Goal: Task Accomplishment & Management: Complete application form

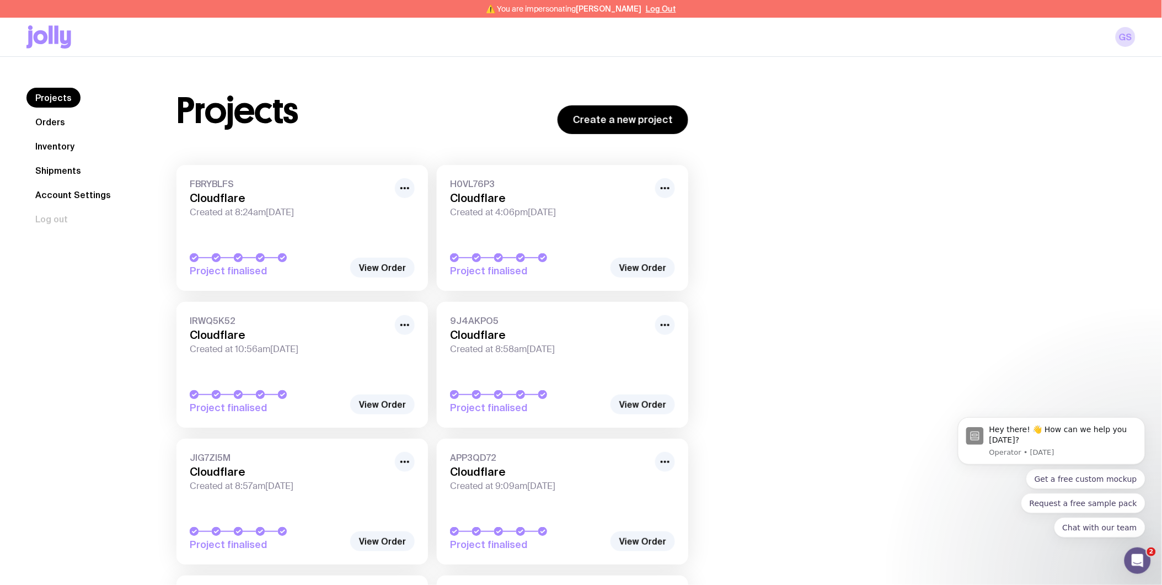
click at [52, 142] on link "Inventory" at bounding box center [54, 146] width 57 height 20
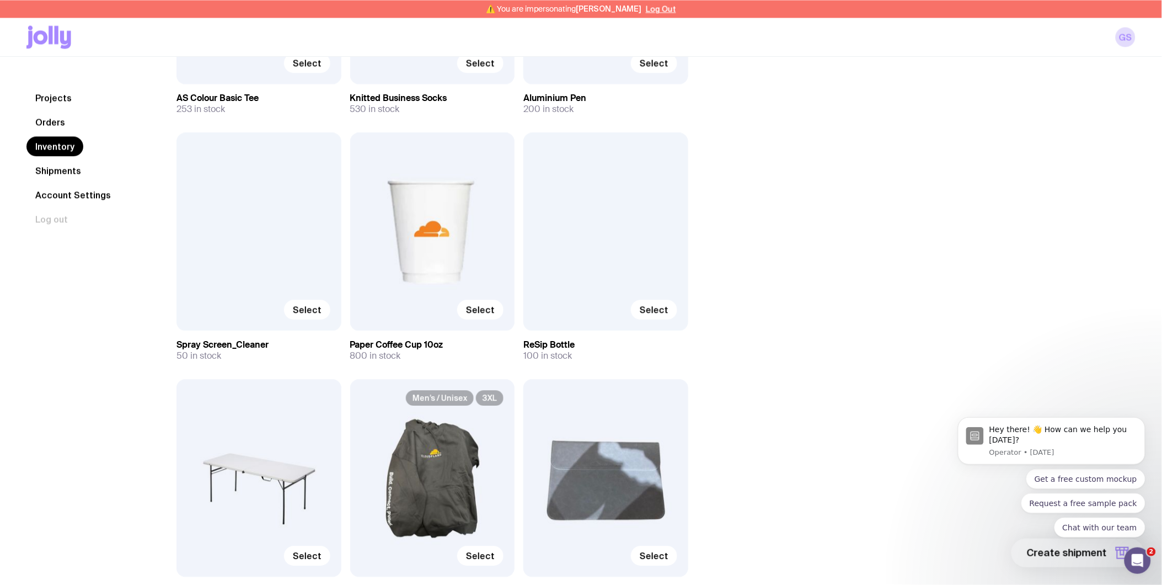
scroll to position [797, 0]
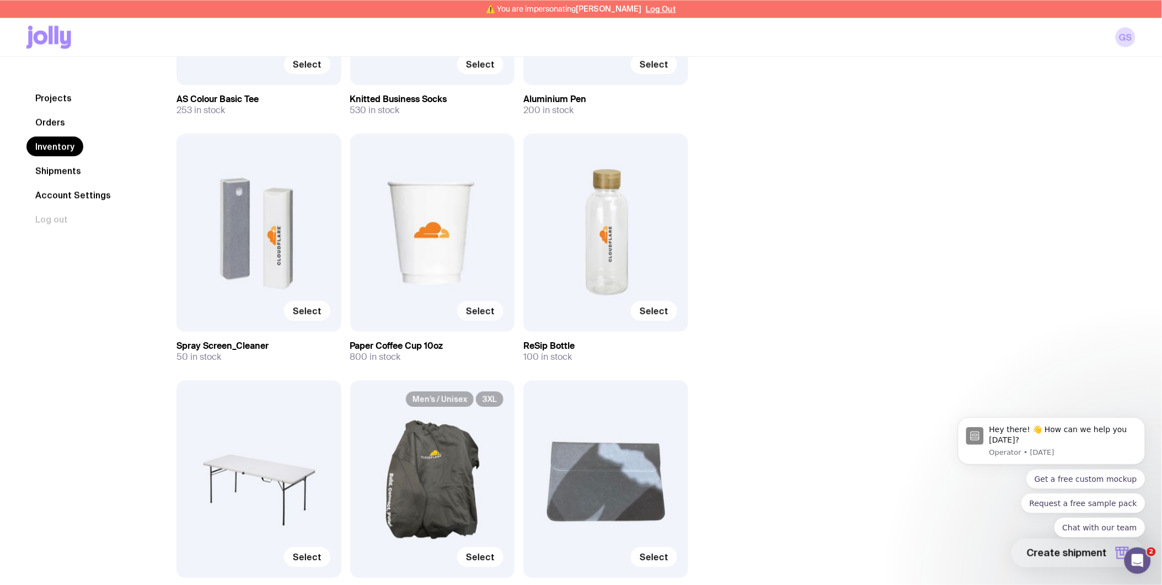
click at [476, 314] on span "Select" at bounding box center [480, 310] width 29 height 11
click at [0, 0] on input "Select" at bounding box center [0, 0] width 0 height 0
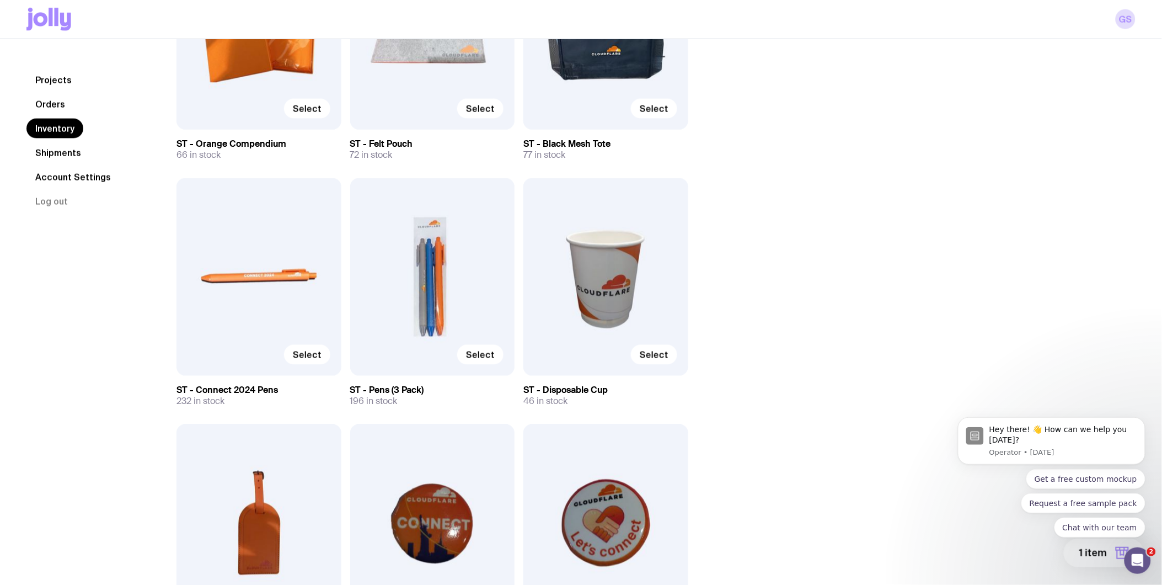
scroll to position [5026, 0]
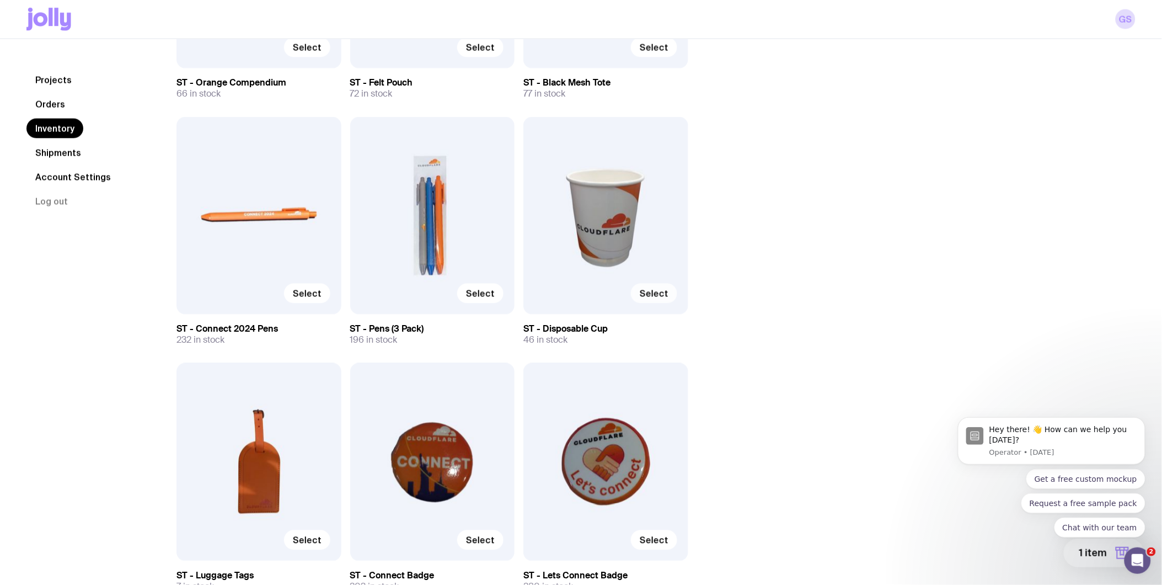
click at [648, 288] on span "Select" at bounding box center [654, 293] width 29 height 11
click at [0, 0] on input "Select" at bounding box center [0, 0] width 0 height 0
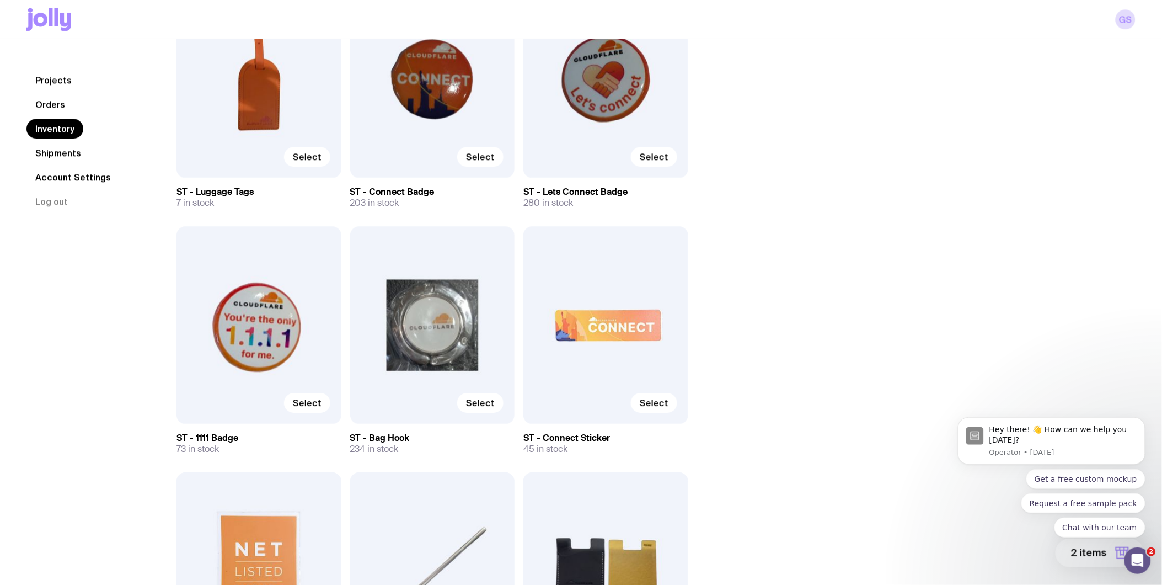
scroll to position [5838, 0]
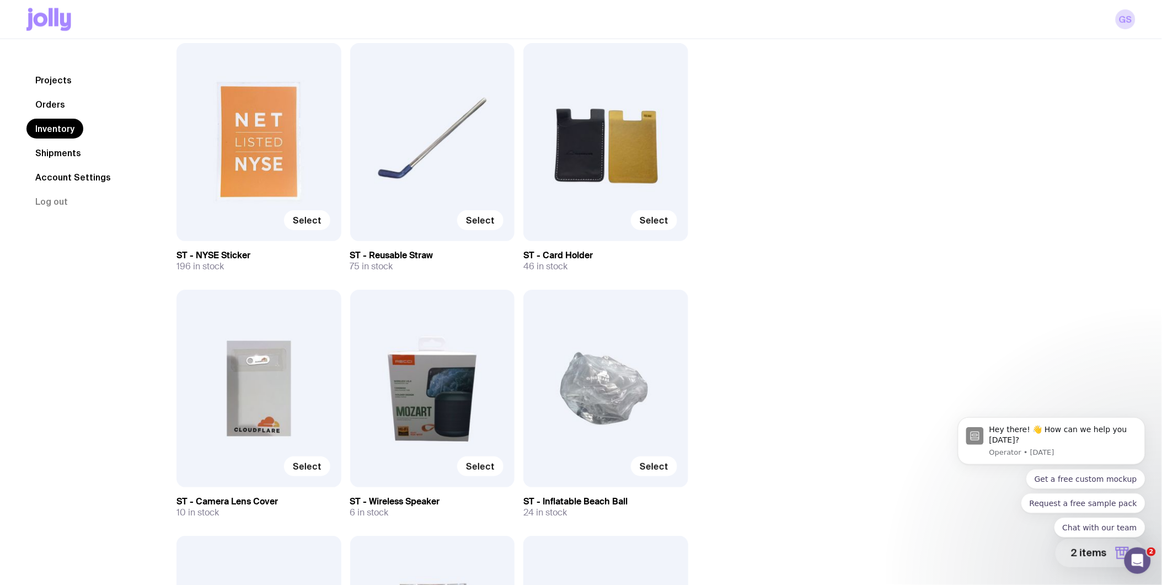
click at [1090, 547] on body "Hey there! 👋 How can we help you today? Operator • 5d ago Get a free custom moc…" at bounding box center [1051, 491] width 212 height 168
click at [1111, 551] on body "Hey there! 👋 How can we help you today? Operator • 5d ago Get a free custom moc…" at bounding box center [1051, 491] width 212 height 168
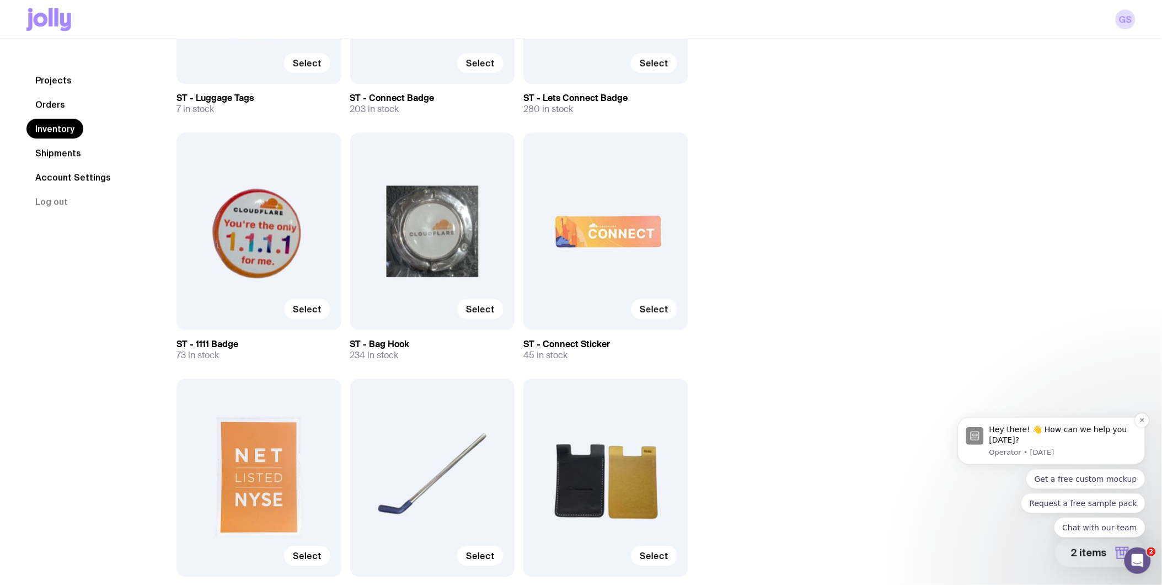
scroll to position [5470, 0]
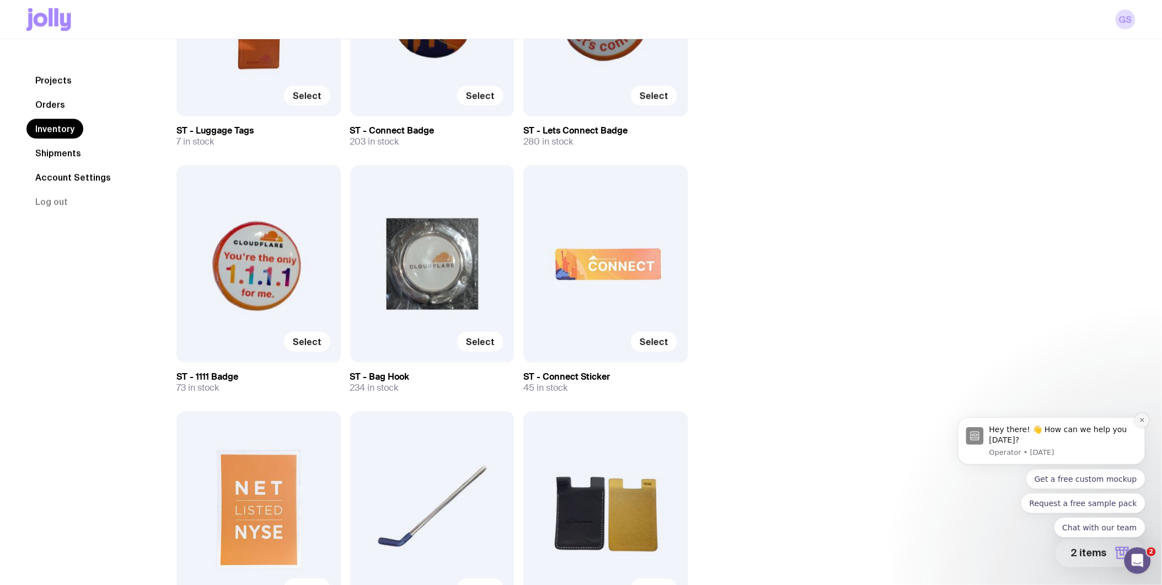
click at [1146, 418] on button "Dismiss notification" at bounding box center [1142, 420] width 14 height 14
click at [1110, 558] on button "2 items" at bounding box center [1100, 552] width 89 height 29
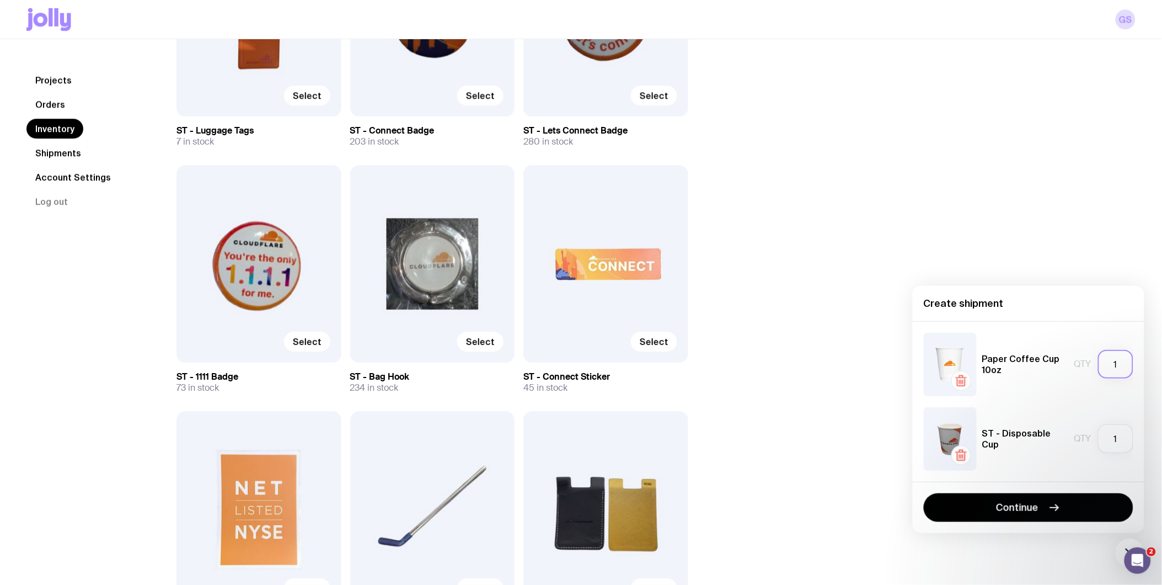
drag, startPoint x: 1121, startPoint y: 361, endPoint x: 1102, endPoint y: 363, distance: 19.4
click at [1102, 363] on input "1" at bounding box center [1115, 364] width 35 height 29
type input "800"
click at [1117, 431] on input "1" at bounding box center [1115, 438] width 35 height 29
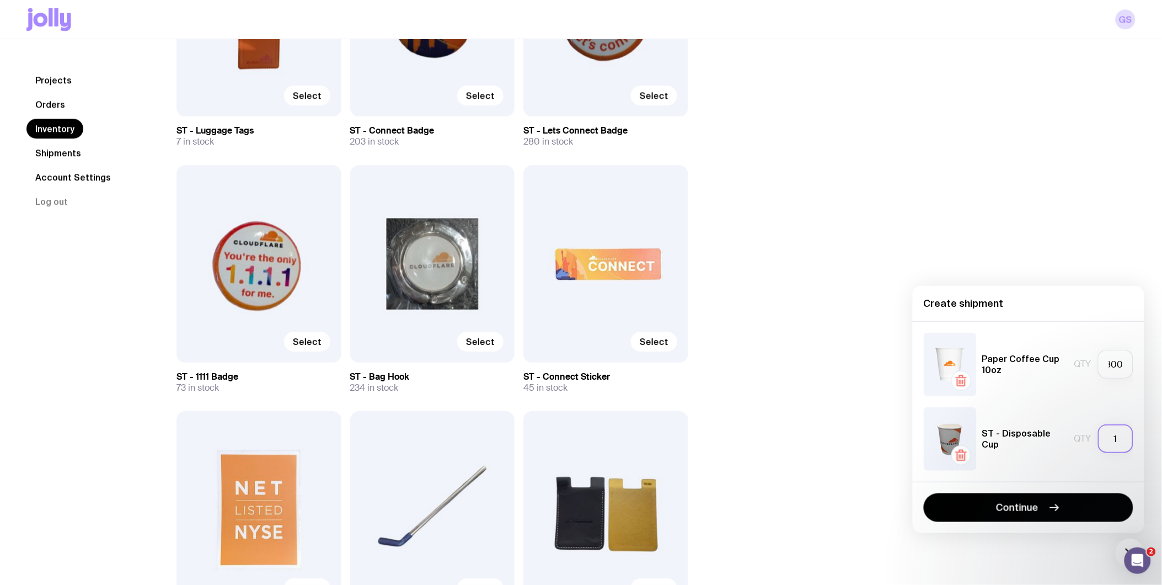
scroll to position [0, 0]
drag, startPoint x: 1120, startPoint y: 436, endPoint x: 1111, endPoint y: 436, distance: 9.4
click at [1111, 436] on input "1" at bounding box center [1115, 438] width 35 height 29
type input "8"
type input "46"
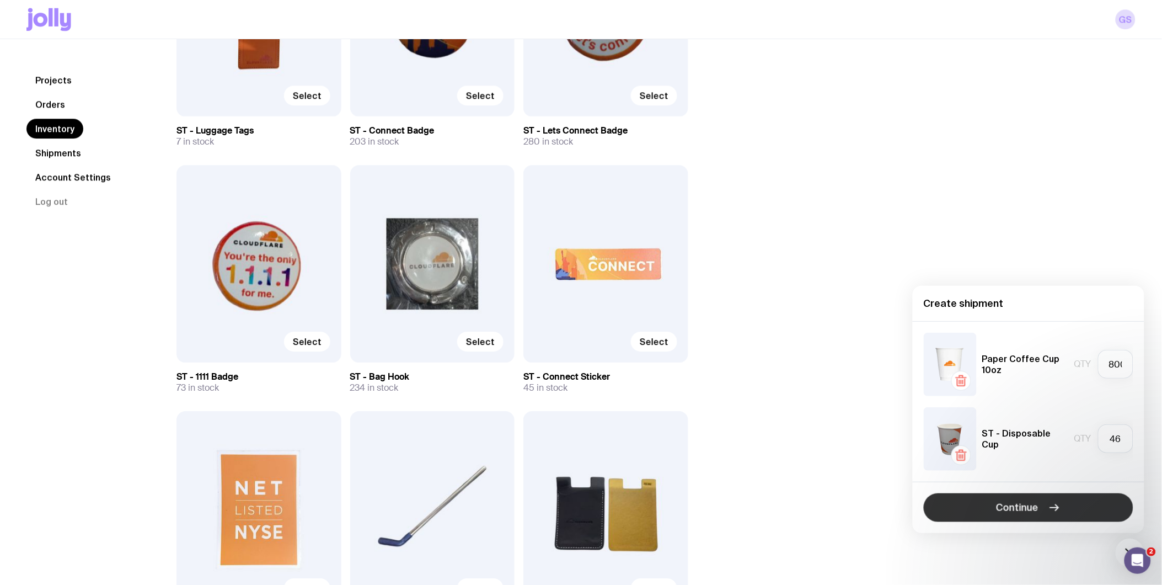
click at [1062, 509] on button "Continue" at bounding box center [1029, 507] width 210 height 29
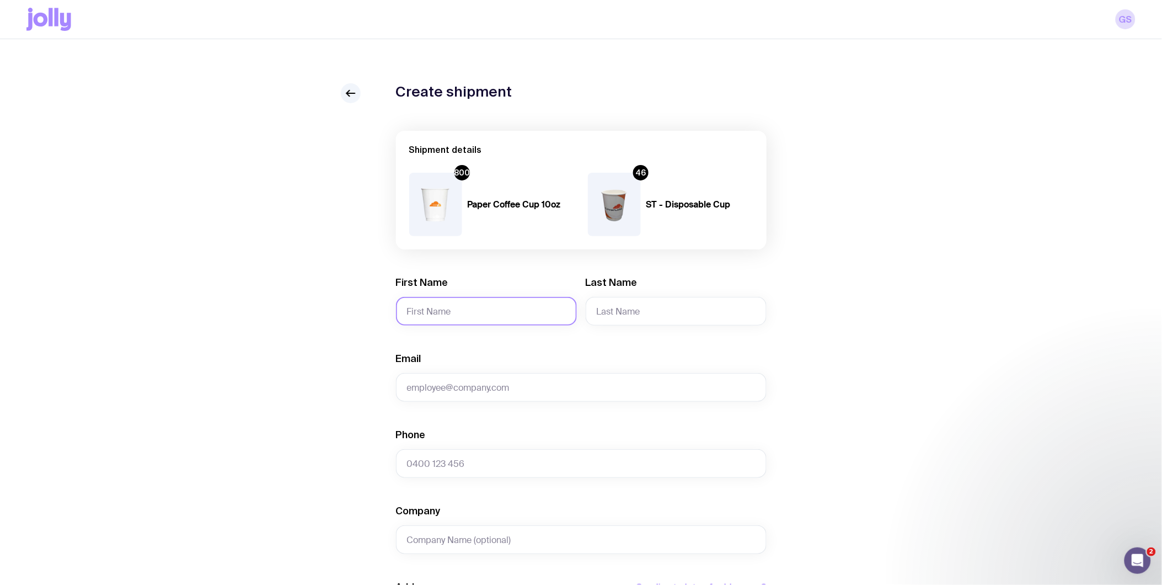
click at [527, 309] on input "First Name" at bounding box center [486, 311] width 181 height 29
click at [482, 299] on input "giul" at bounding box center [486, 311] width 181 height 29
paste input "Giulia"
type input "Giulia"
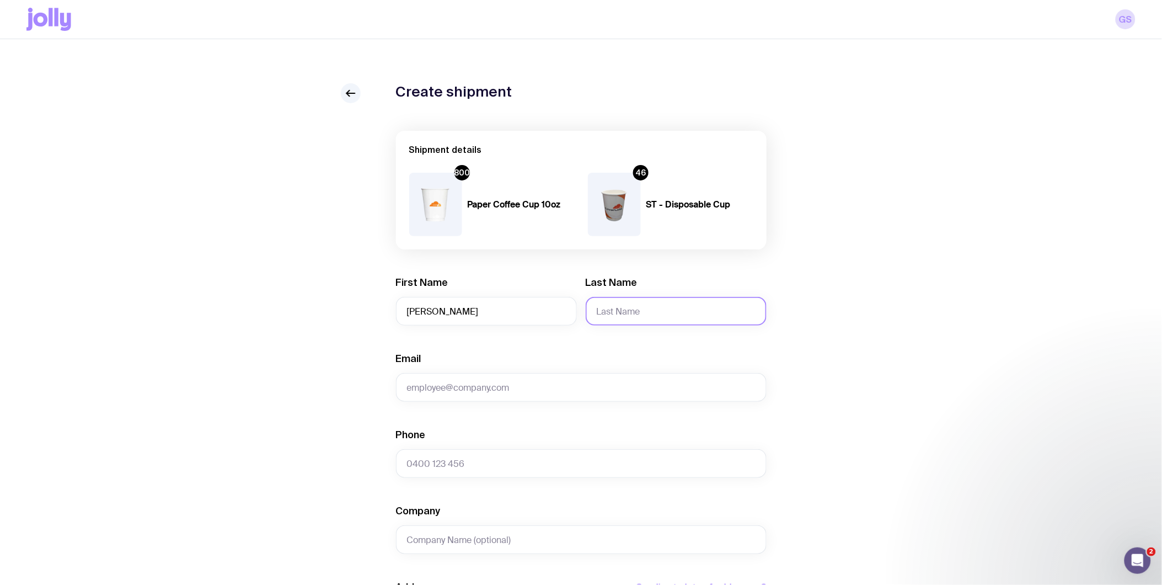
click at [628, 311] on input "Last Name" at bounding box center [676, 311] width 181 height 29
paste input "Sinatra"
type input "Sinatra"
click at [525, 372] on div "Email" at bounding box center [581, 377] width 371 height 50
click at [428, 535] on input "Company" at bounding box center [581, 539] width 371 height 29
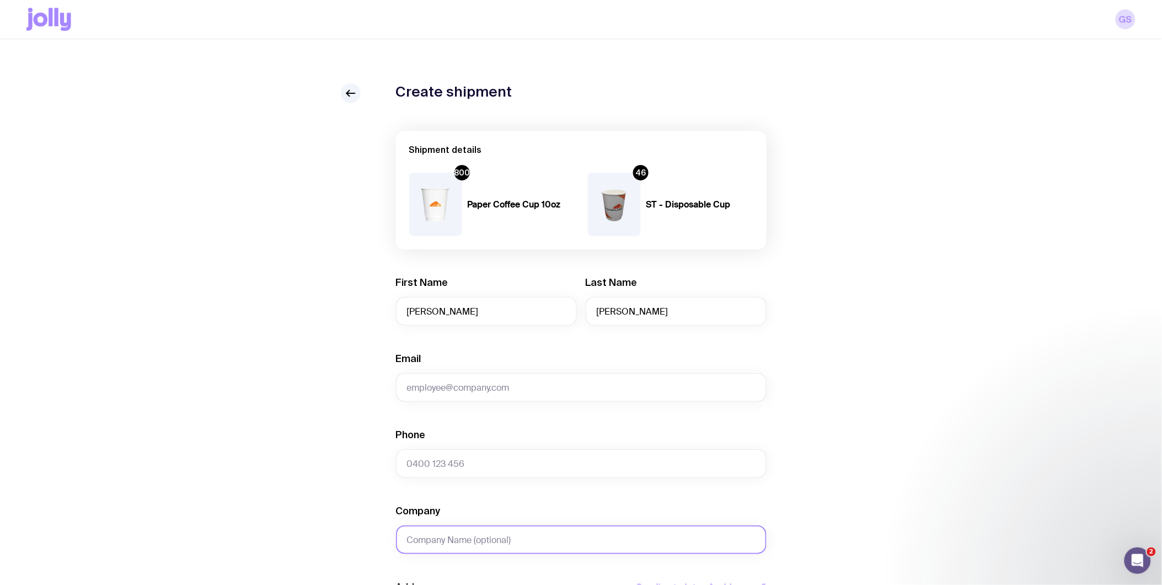
paste input "Double tree by Hilton"
type input "Double tree by Hilton"
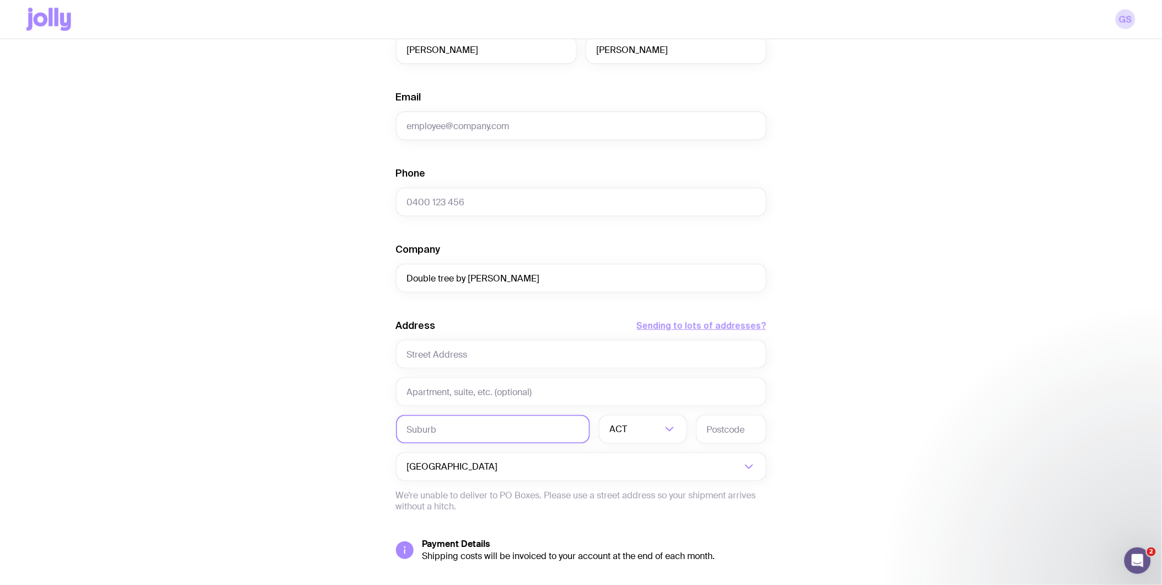
scroll to position [306, 0]
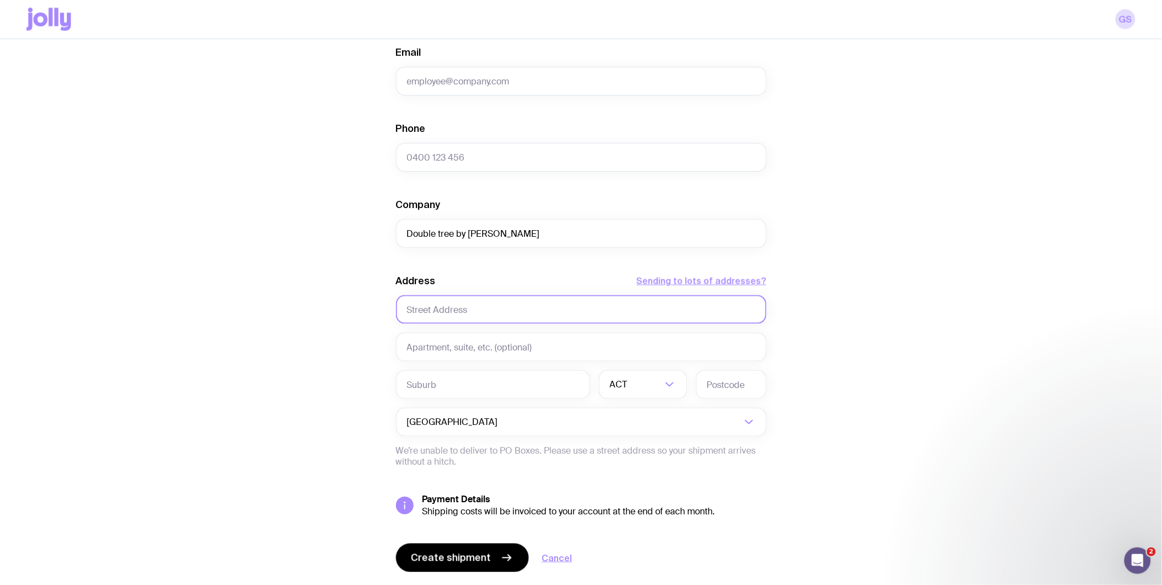
click at [503, 304] on input "text" at bounding box center [581, 309] width 371 height 29
paste input "270 Flinders St, Melbourne VIC 3000"
type input "270 Flinders St, Melbourne VIC 3000"
click at [450, 381] on input "text" at bounding box center [493, 384] width 194 height 29
click at [632, 383] on input "Search for option" at bounding box center [636, 384] width 52 height 29
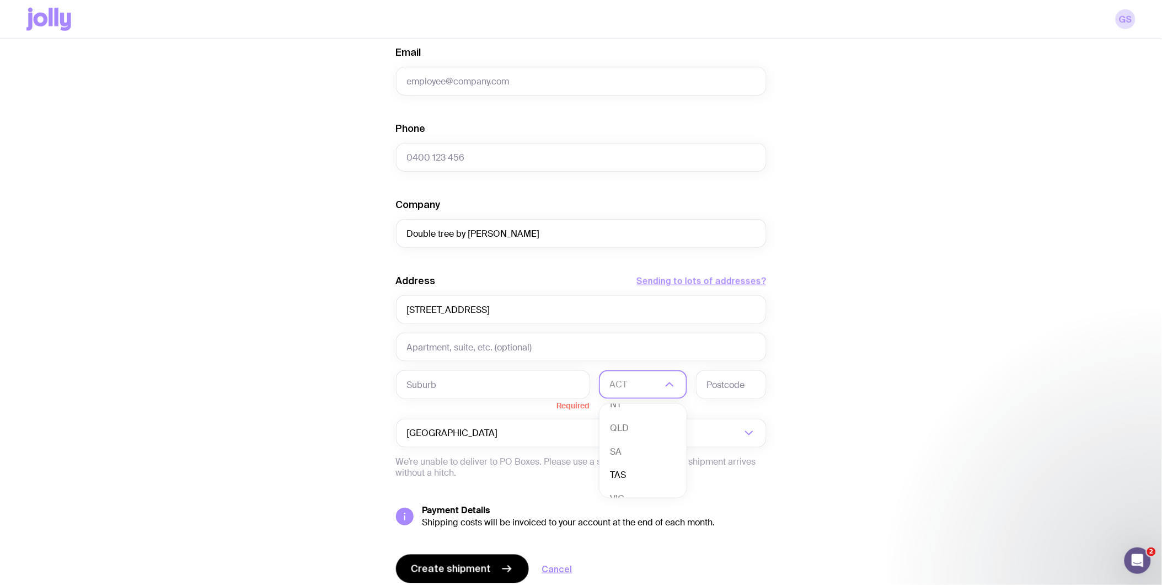
scroll to position [101, 0]
click at [637, 462] on li "VIC" at bounding box center [643, 459] width 87 height 24
click at [724, 386] on input "text" at bounding box center [731, 384] width 71 height 29
type input "3000"
click at [455, 388] on input "text" at bounding box center [493, 384] width 194 height 29
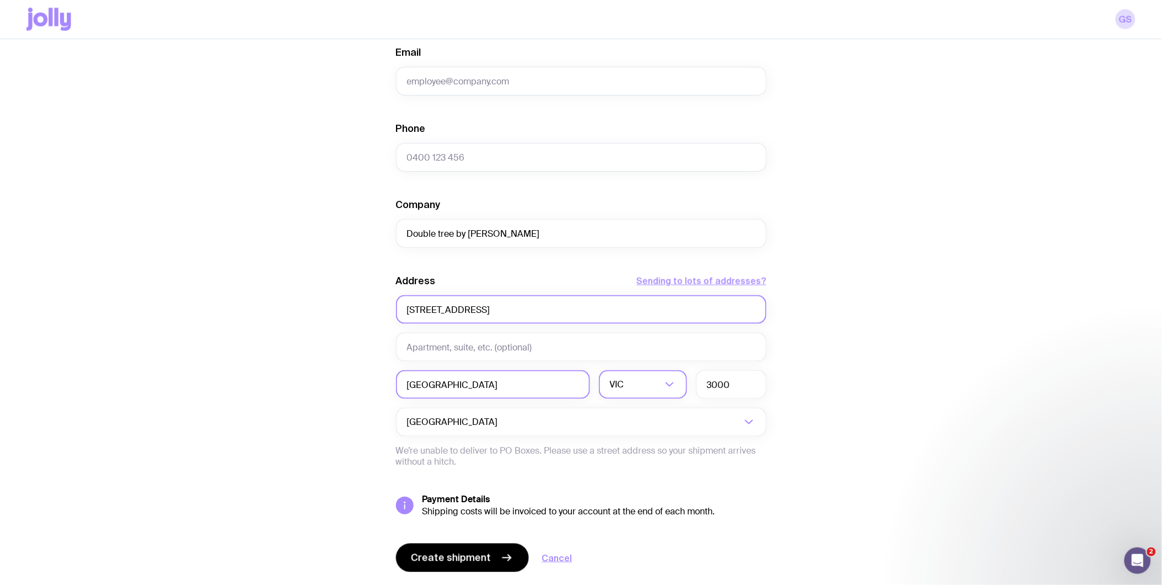
type input "Melbourne"
click at [454, 306] on input "270 Flinders St, Melbourne VIC 3000" at bounding box center [581, 309] width 371 height 29
drag, startPoint x: 469, startPoint y: 307, endPoint x: 614, endPoint y: 299, distance: 144.8
click at [614, 299] on input "270 Flinders St, Melbourne VIC 3000" at bounding box center [581, 309] width 371 height 29
type input "270 Flinders St"
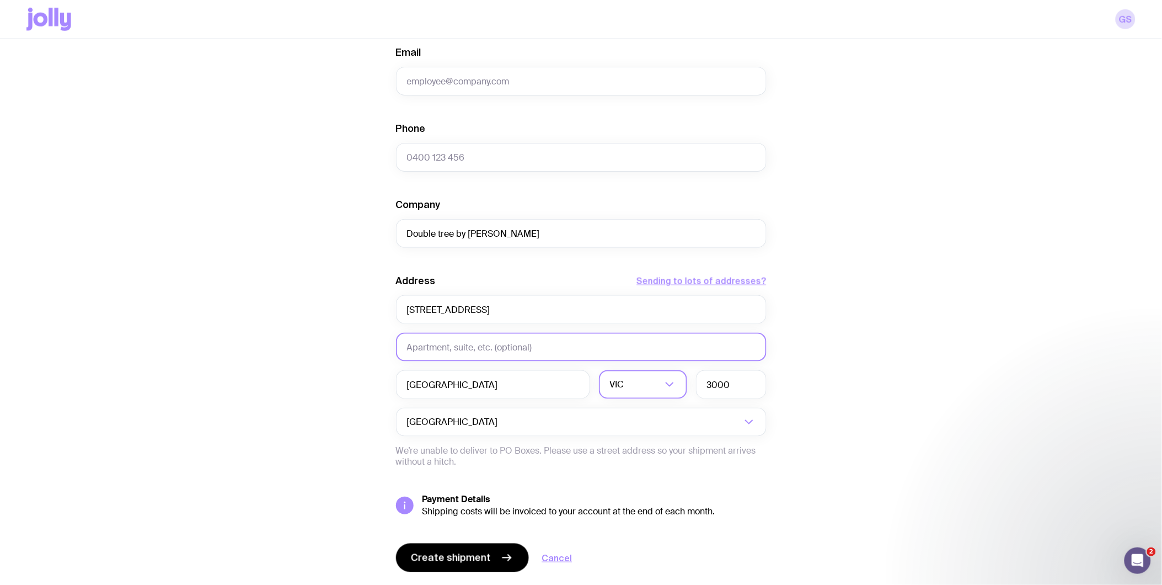
click at [504, 349] on input "text" at bounding box center [581, 347] width 371 height 29
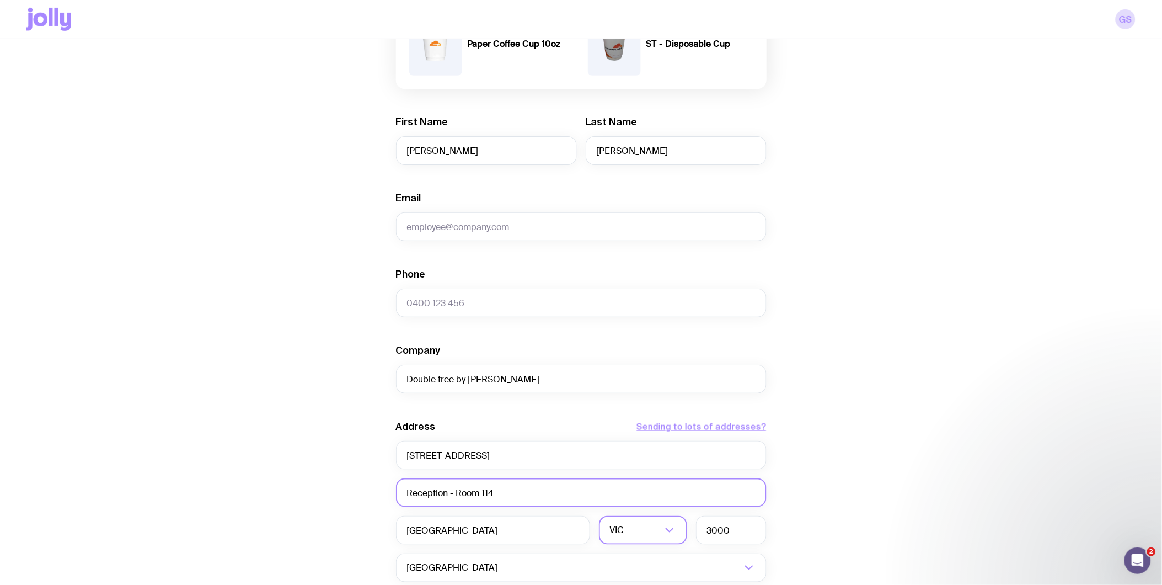
scroll to position [153, 0]
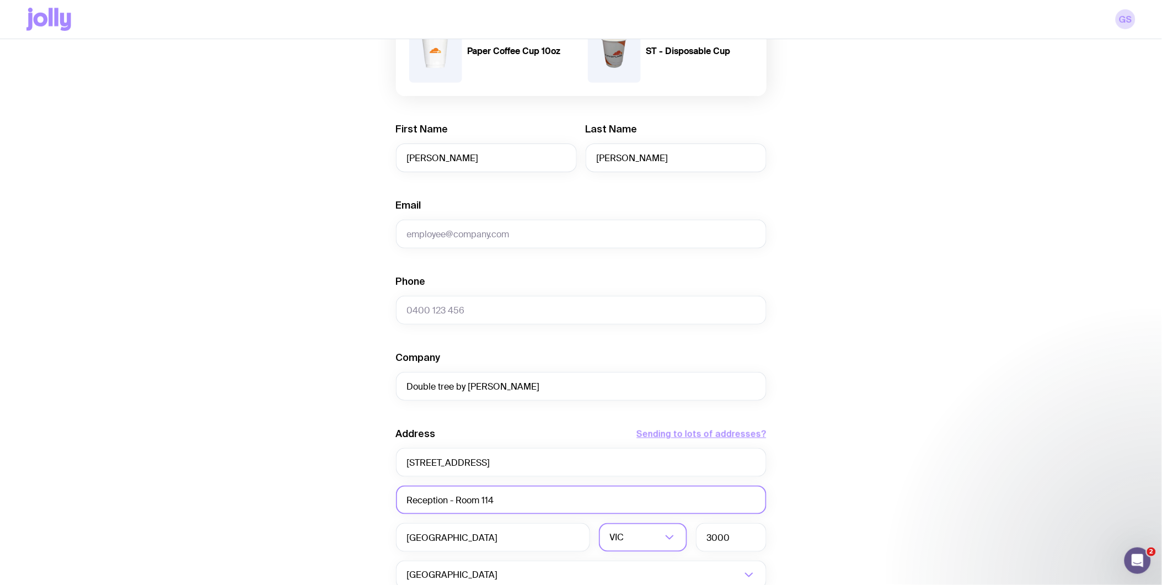
type input "Reception - Room 114"
click at [485, 309] on input "Phone" at bounding box center [581, 310] width 371 height 29
paste input "0433079586"
type input "0433079586"
click at [448, 238] on input "Email" at bounding box center [581, 234] width 371 height 29
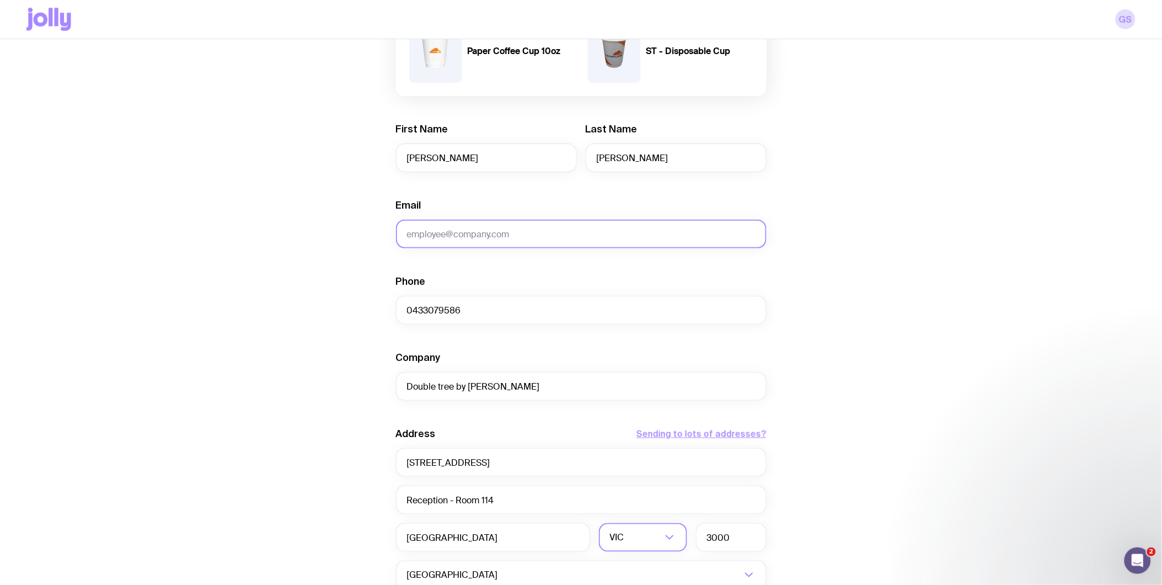
paste input "giulia@cloudflare.com"
type input "giulia@cloudflare.com"
click at [281, 239] on div "Create shipment Shipment details 800 Paper Coffee Cup 10oz 46 ST - Disposable C…" at bounding box center [580, 349] width 1109 height 839
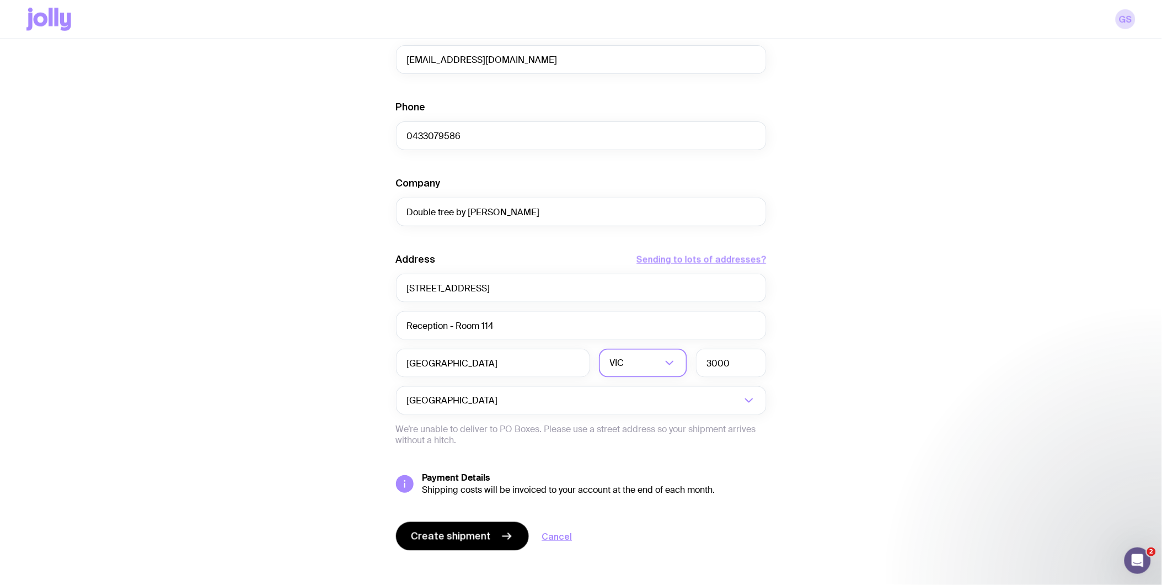
scroll to position [338, 0]
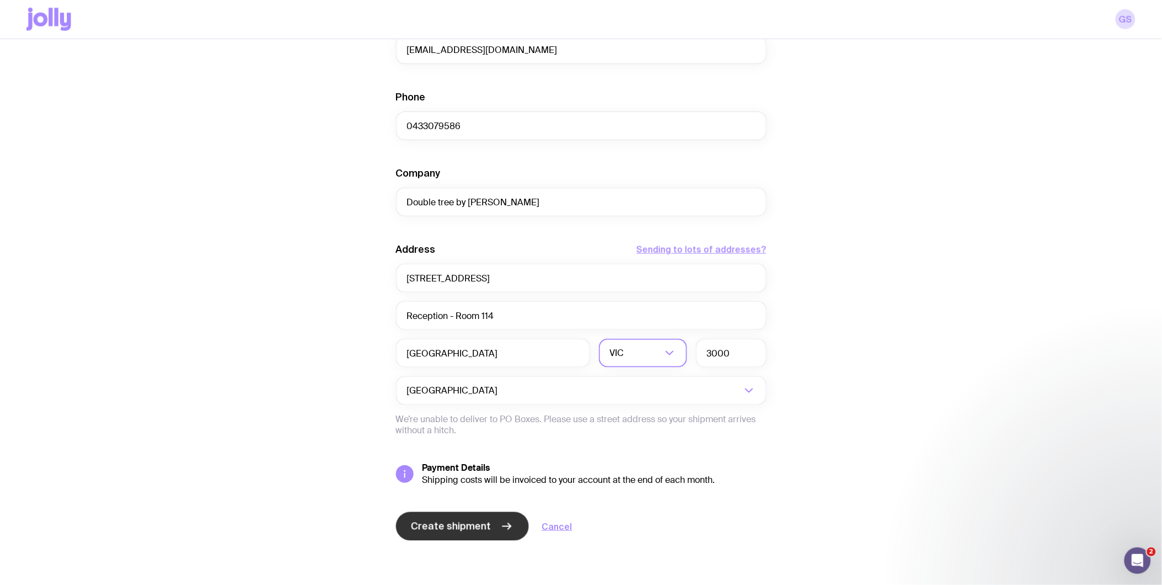
click at [459, 520] on span "Create shipment" at bounding box center [451, 526] width 80 height 13
